Goal: Task Accomplishment & Management: Use online tool/utility

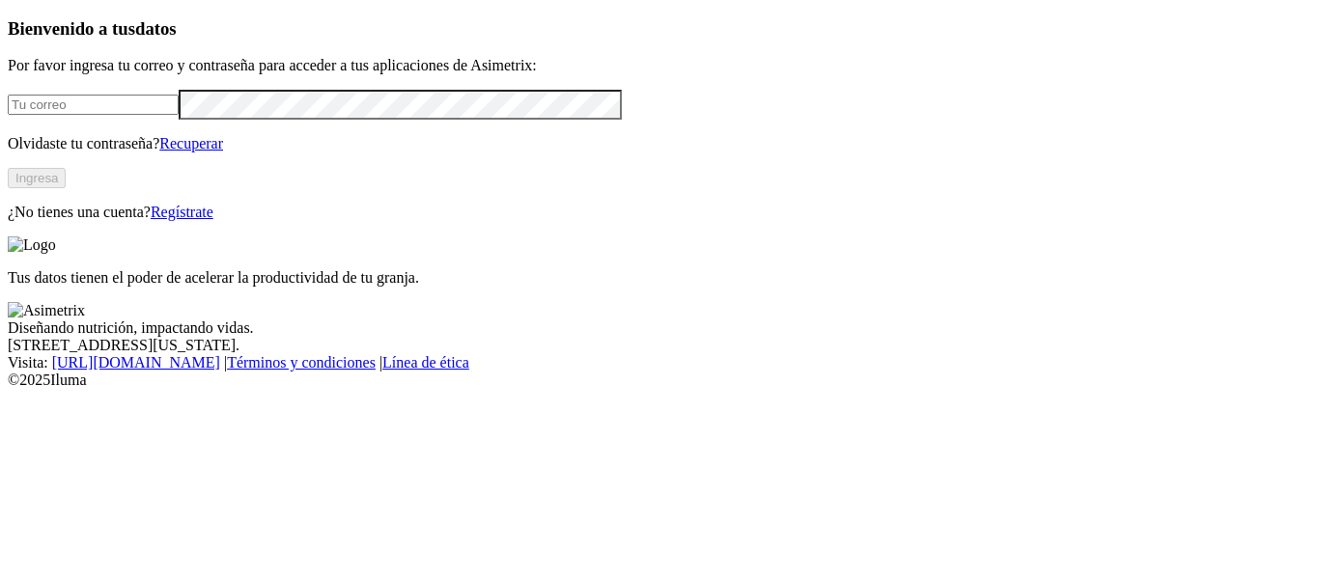
type input "[EMAIL_ADDRESS][PERSON_NAME][DOMAIN_NAME]"
click at [66, 188] on button "Ingresa" at bounding box center [37, 178] width 58 height 20
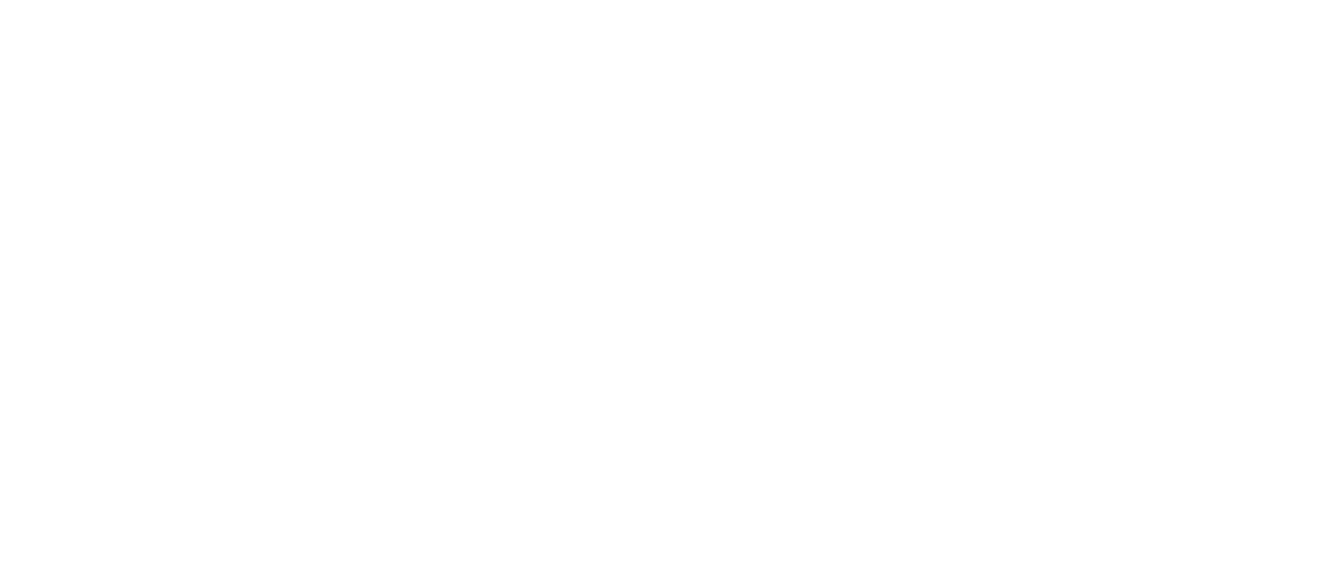
paste input "AVINORT - PEÑOL 1 - URIMACO - AGOSTO.xlsm"
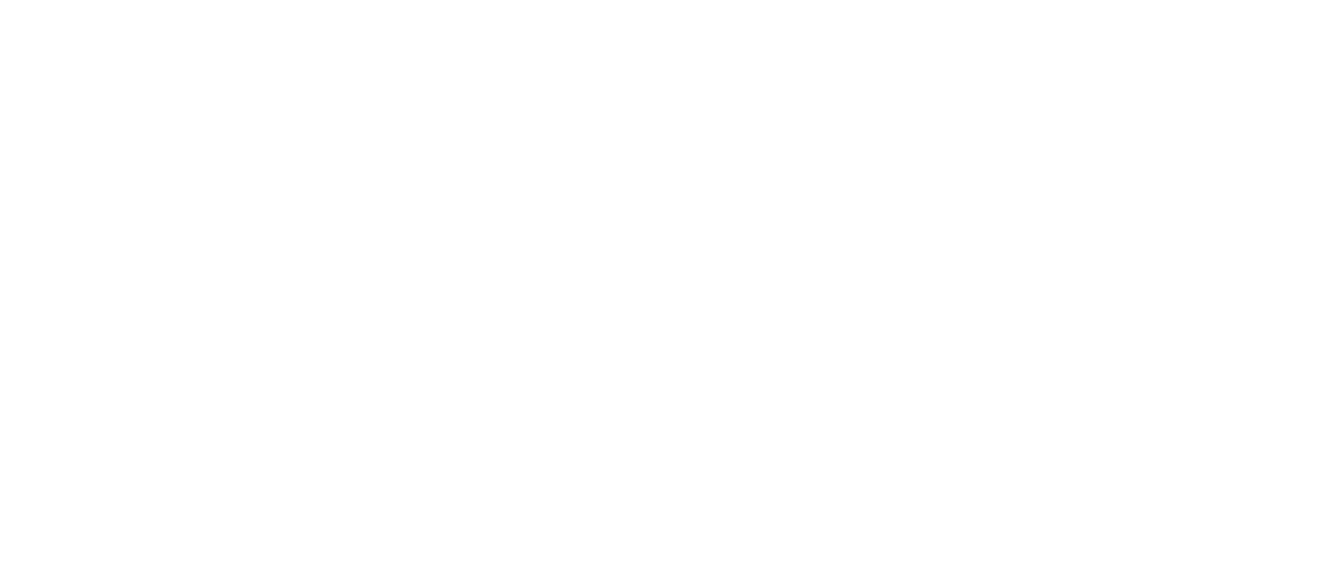
type input "AVINORT - PEÑOL 1 - URIMACO - AGOSTO"
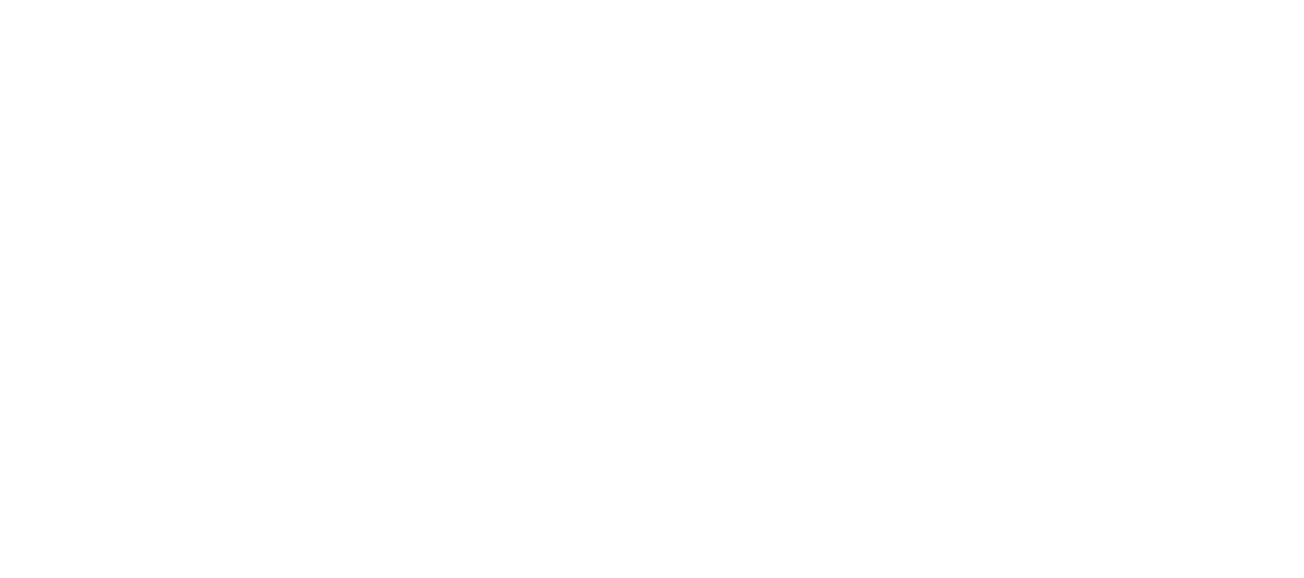
scroll to position [0, 0]
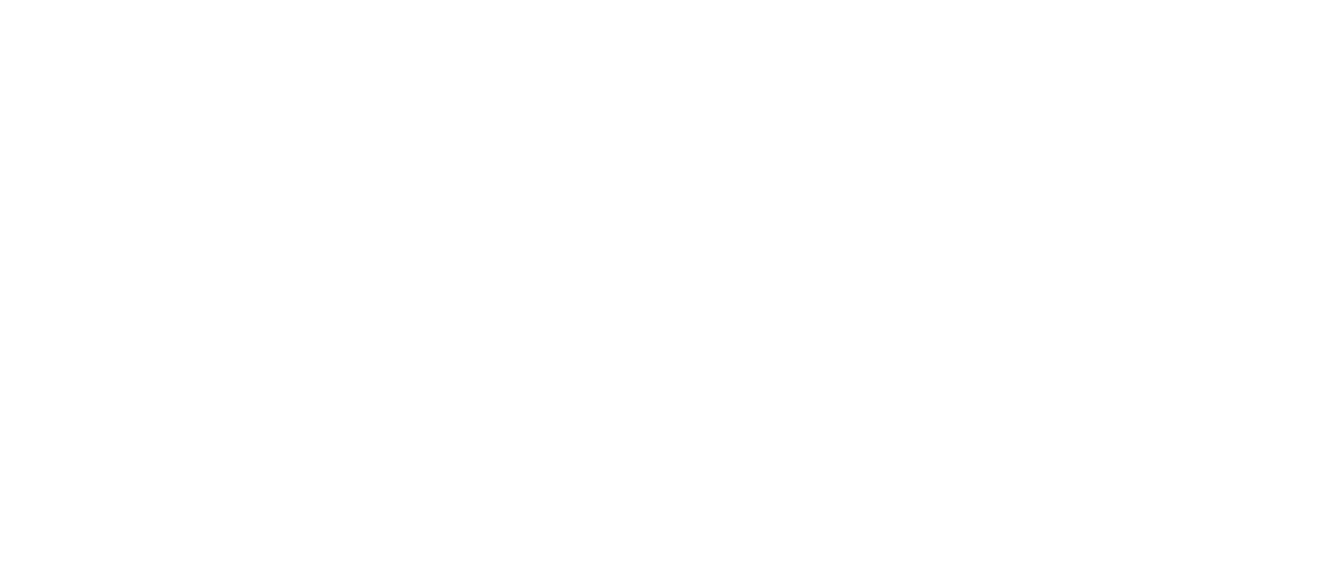
paste input "AVINORT - PEÑOL 1 - URIMACO - AGOSTO - HEMBRA.xlsm"
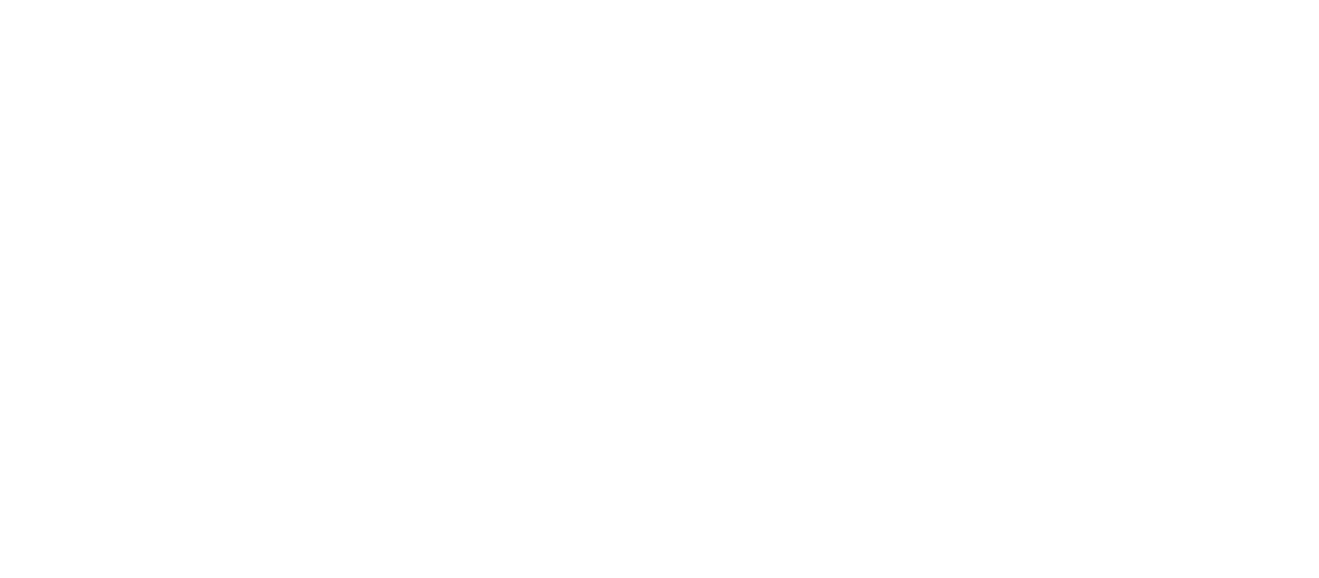
type input "AVINORT - PEÑOL 1 - URIMACO - AGOSTO - HEMBRA"
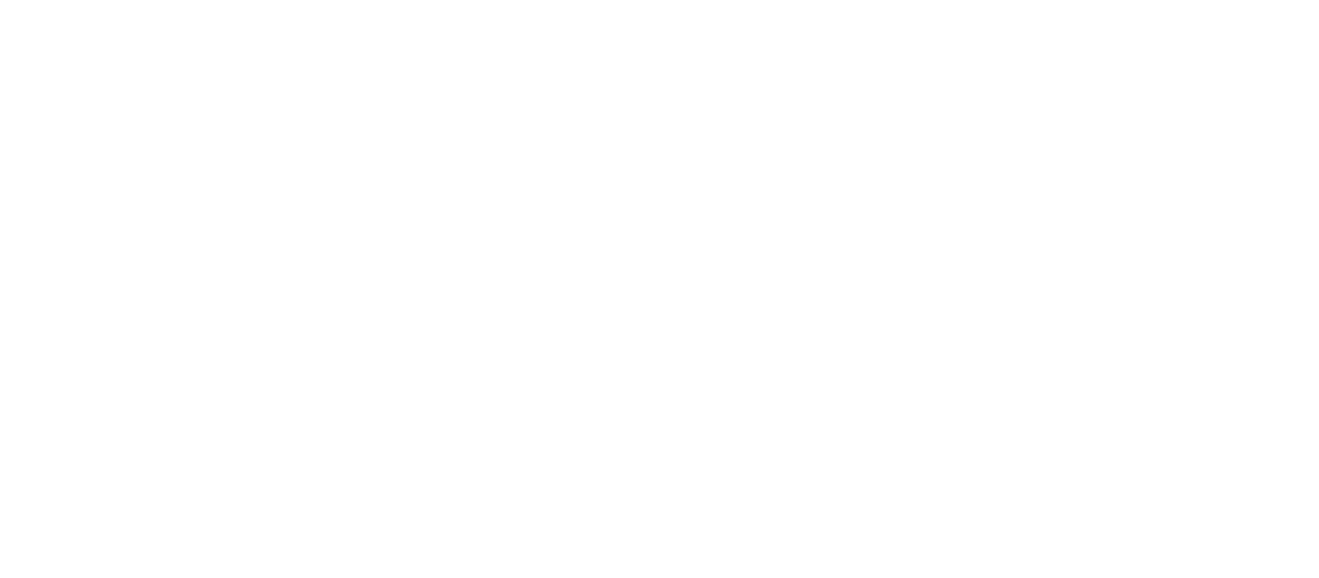
paste input "AVINORT - PEÑOL 1 - URIMACO - AGOSTO - MIXTO.xlsm"
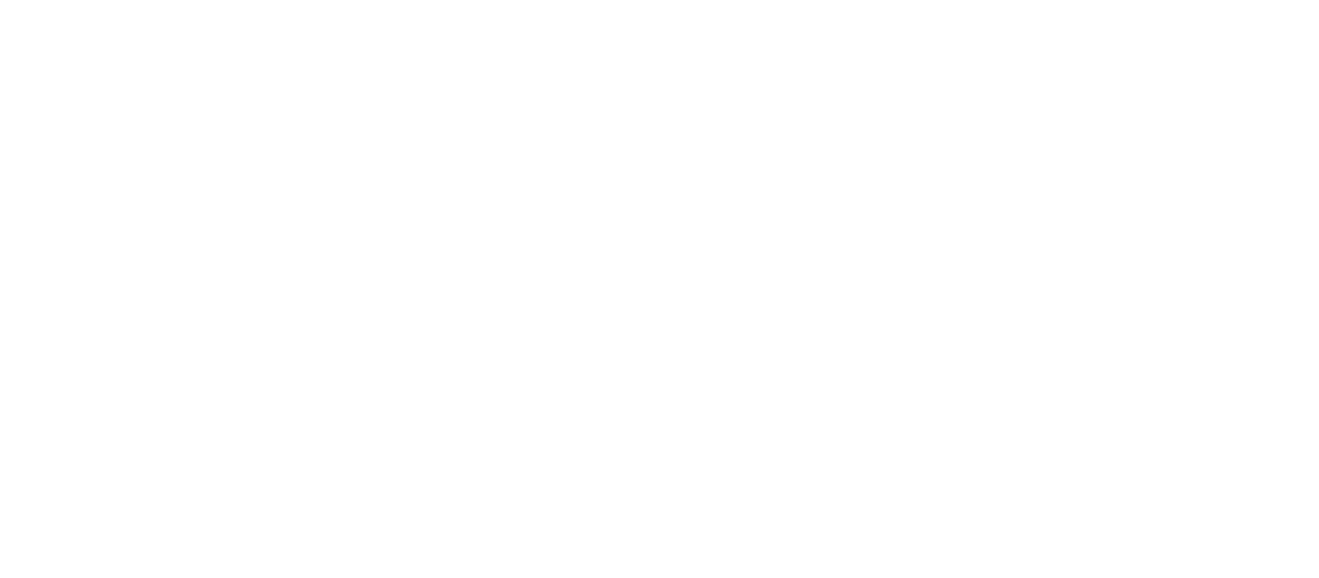
type input "AVINORT - PEÑOL 1 - URIMACO - AGOSTO - MIXTO"
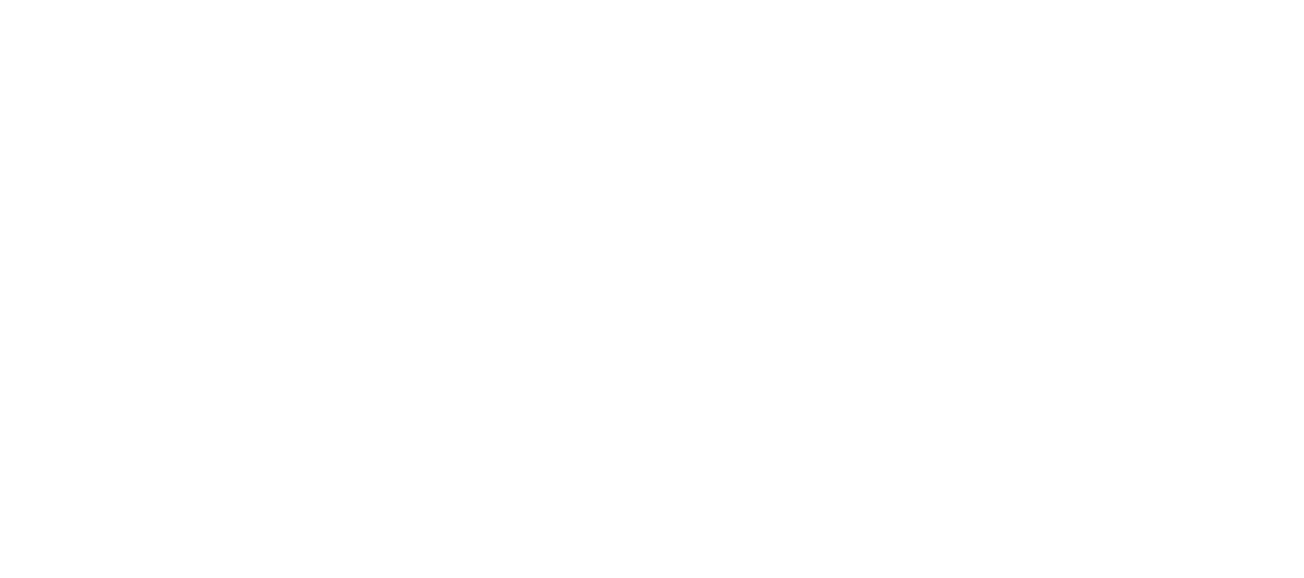
scroll to position [0, 0]
